Goal: Navigation & Orientation: Find specific page/section

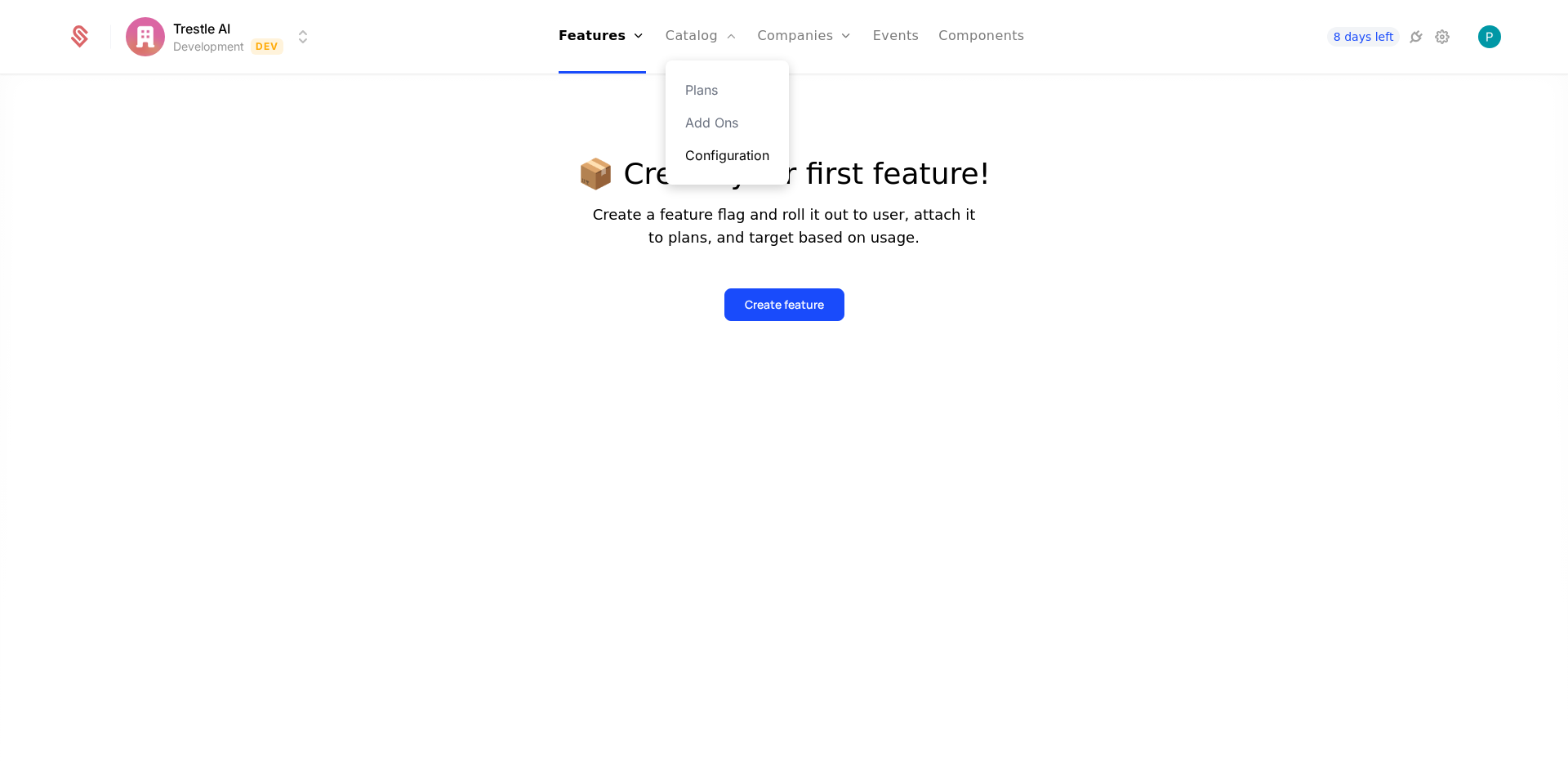
click at [746, 159] on link "Configuration" at bounding box center [727, 155] width 84 height 20
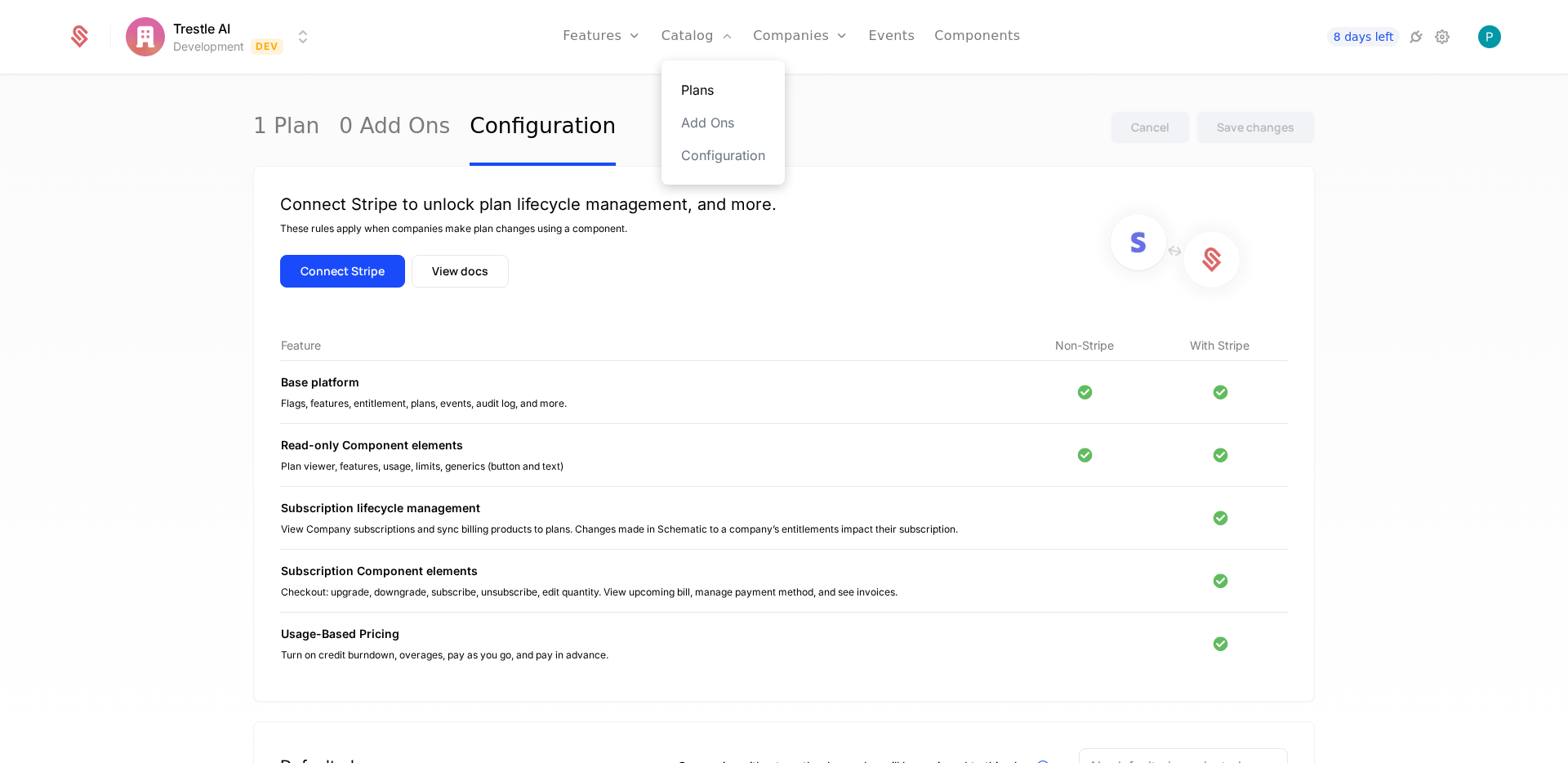
click at [724, 90] on link "Plans" at bounding box center [723, 90] width 84 height 20
click at [1130, 247] on img at bounding box center [1175, 251] width 174 height 118
click at [439, 282] on button "View docs" at bounding box center [460, 271] width 97 height 32
